Goal: Use online tool/utility

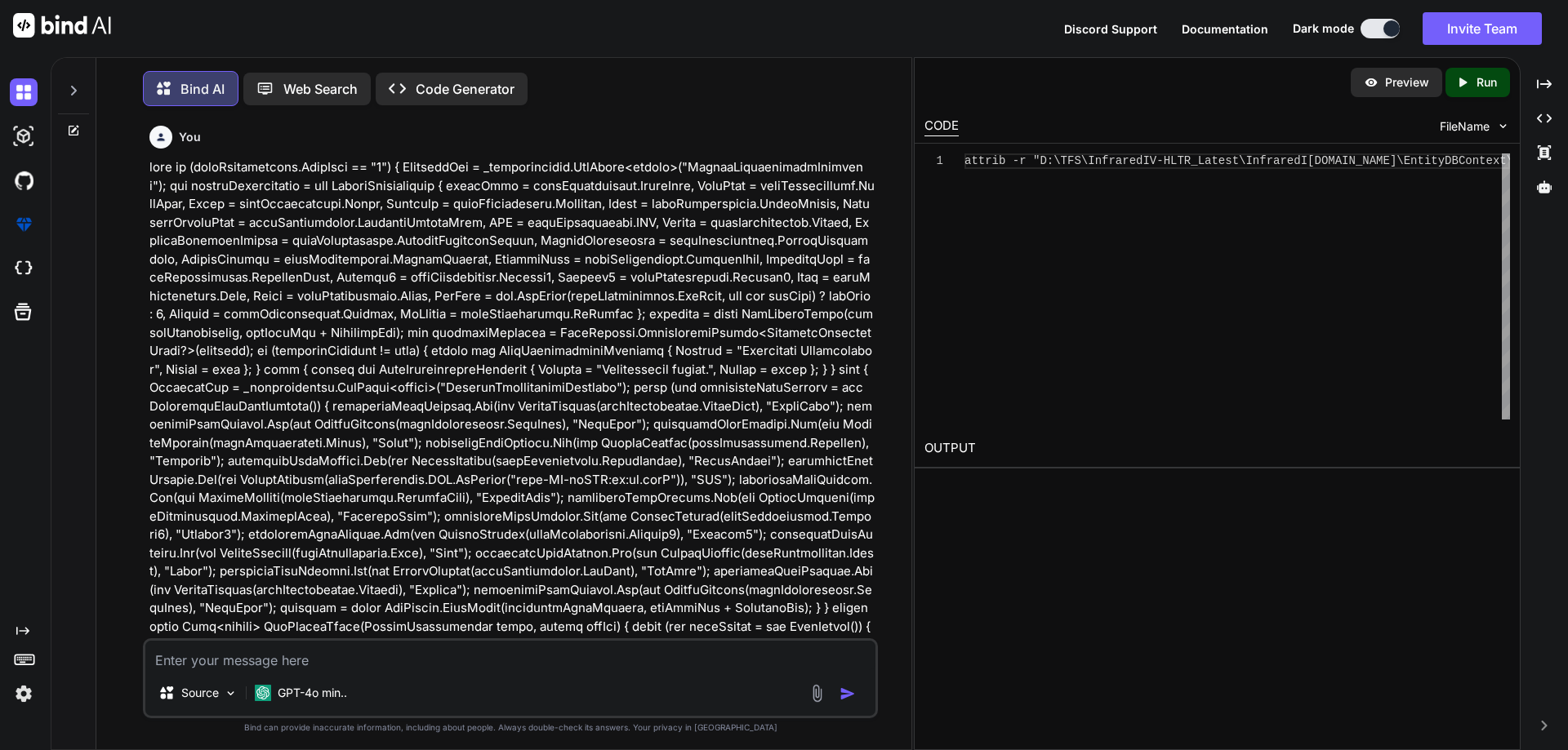
click at [242, 643] on textarea at bounding box center [510, 655] width 730 height 30
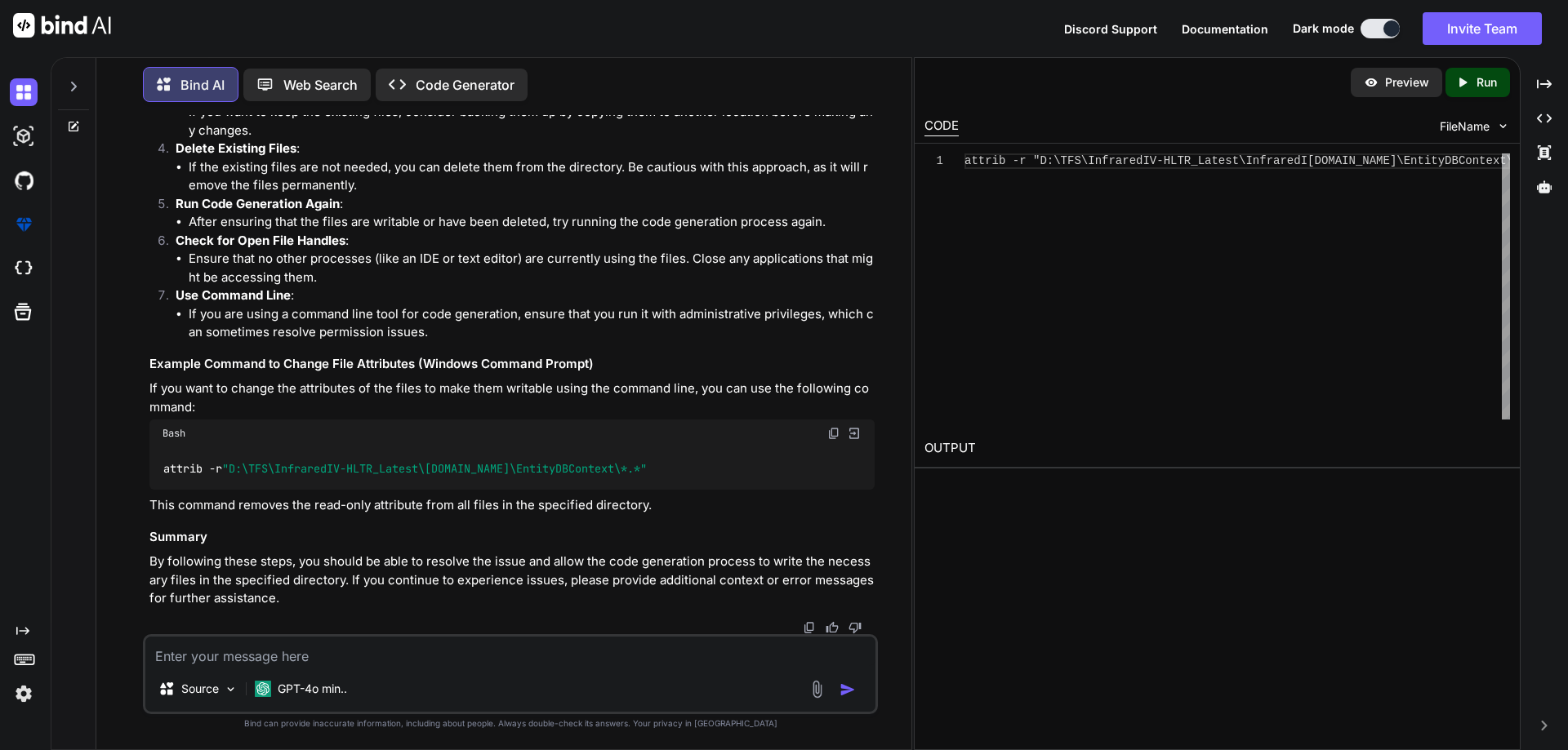
type textarea "<div class="col-lg-6"> <input type="password" id="txtpassword" class="form-cont…"
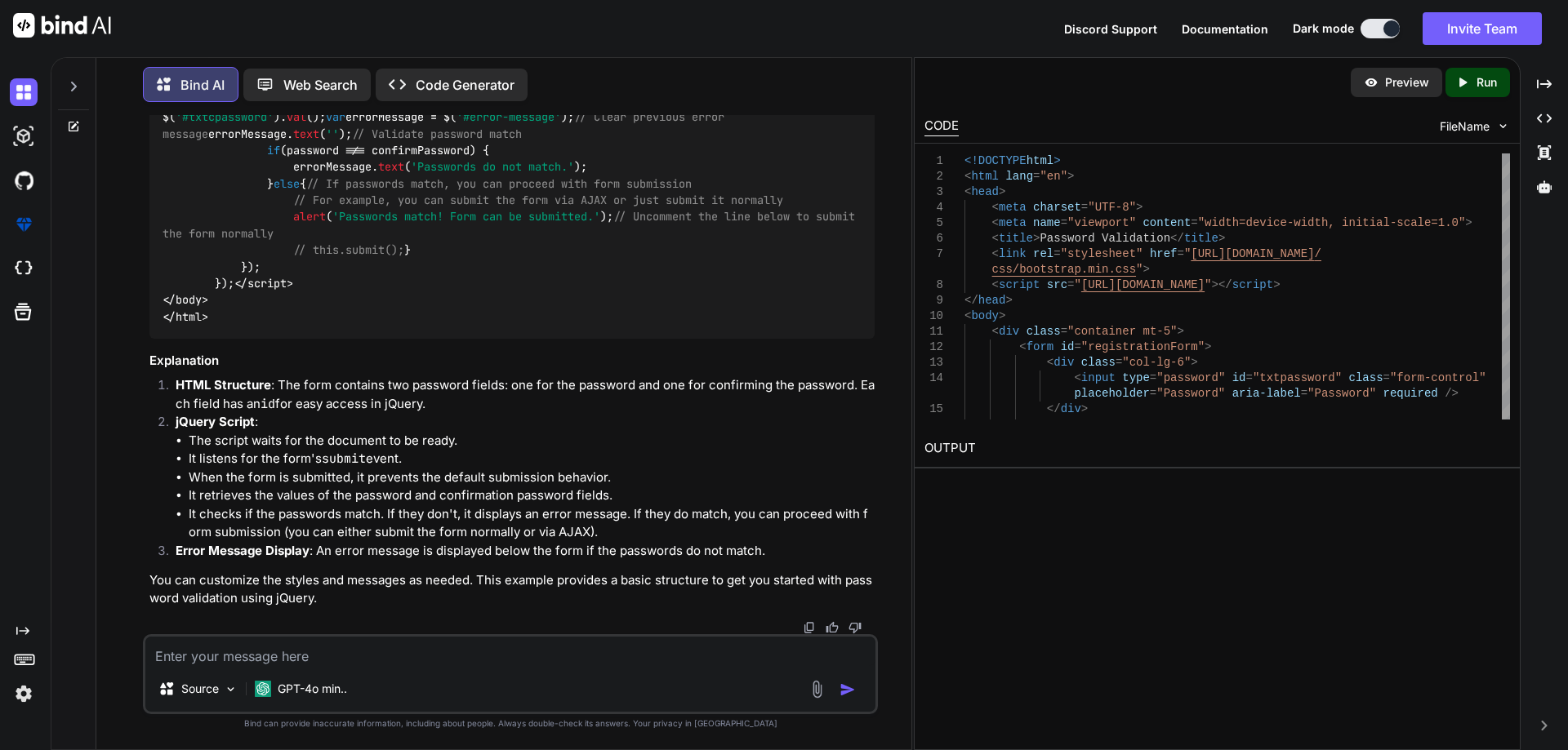
scroll to position [14728, 0]
click at [324, 291] on span "$( document ). ready ( function ( ) { $( '#registrationForm' ). on ( 'submit' ,…" at bounding box center [512, 158] width 699 height 264
click at [322, 291] on span "$( document ). ready ( function ( ) { $( '#registrationForm' ). on ( 'submit' ,…" at bounding box center [512, 158] width 699 height 264
click at [325, 155] on span "$( document ). ready ( function ( ) { $( '#registrationForm' ). on ( 'submit' ,…" at bounding box center [512, 158] width 699 height 264
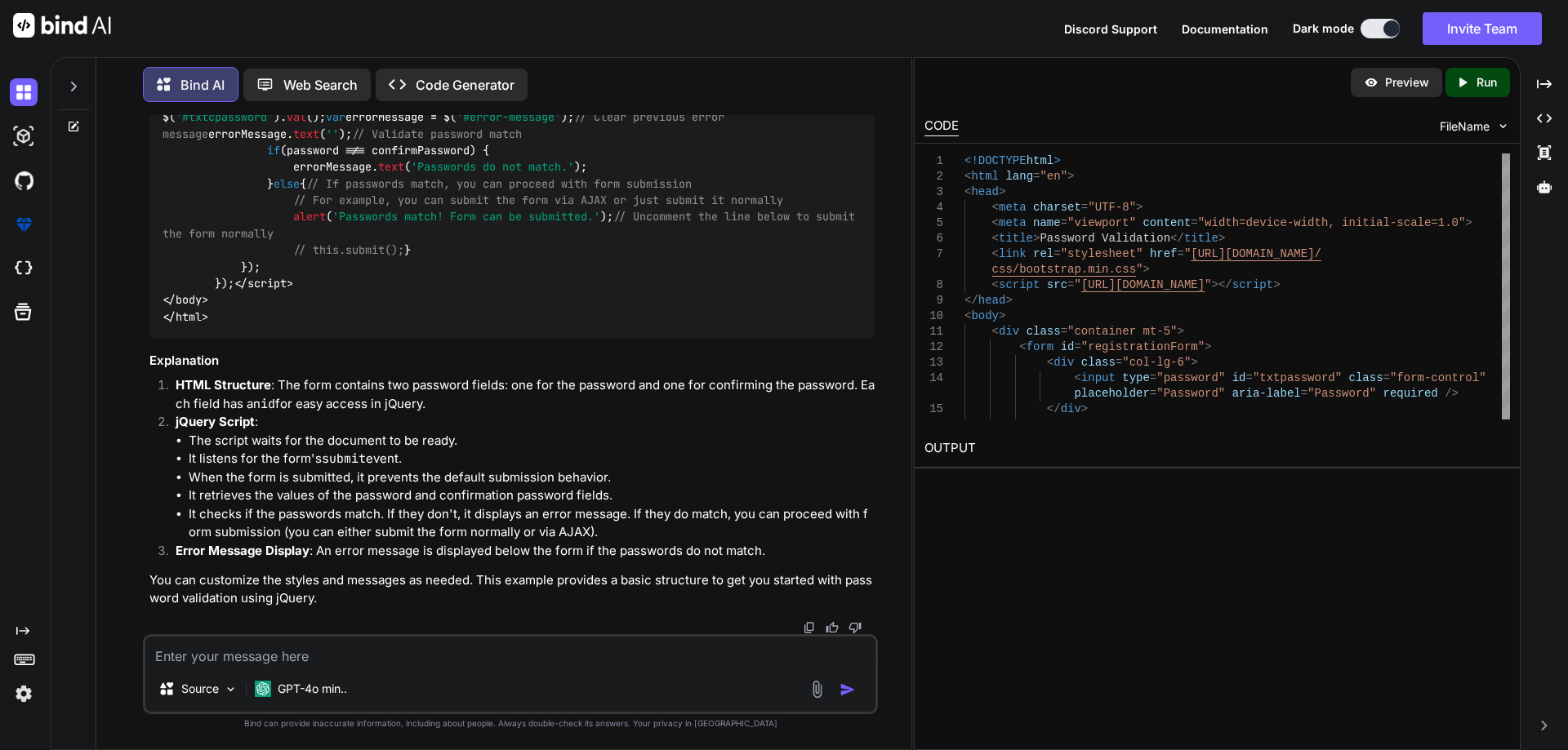
click at [325, 155] on span "$( document ). ready ( function ( ) { $( '#registrationForm' ). on ( 'submit' ,…" at bounding box center [512, 158] width 699 height 264
